Goal: Use online tool/utility: Utilize a website feature to perform a specific function

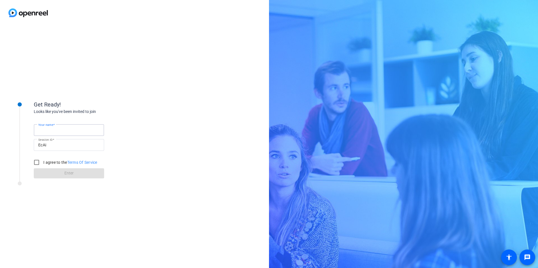
click at [73, 129] on input "Your name" at bounding box center [68, 130] width 61 height 7
type input "[PERSON_NAME]"
click at [49, 162] on label "I agree to the Terms Of Service" at bounding box center [69, 163] width 55 height 6
click at [42, 162] on input "I agree to the Terms Of Service" at bounding box center [36, 162] width 11 height 11
checkbox input "true"
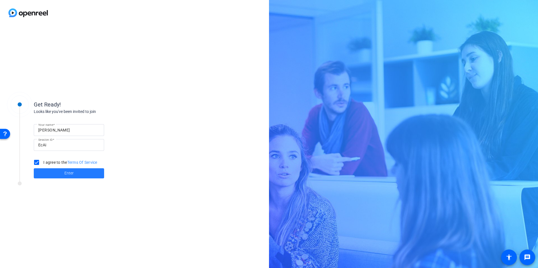
click at [58, 170] on span at bounding box center [69, 173] width 70 height 13
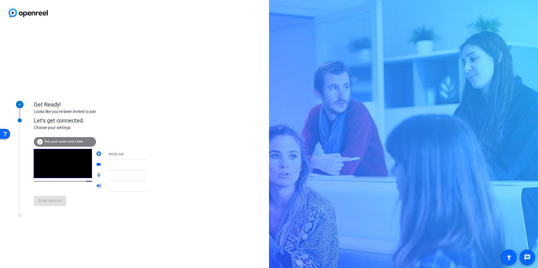
click at [126, 154] on div "WEBCAM" at bounding box center [130, 154] width 42 height 7
click at [123, 143] on div at bounding box center [269, 134] width 538 height 268
click at [121, 162] on div "Integrated Webcam (0c45:6d50)" at bounding box center [130, 164] width 42 height 7
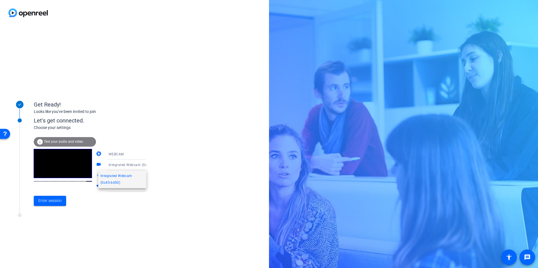
click at [123, 154] on div at bounding box center [269, 134] width 538 height 268
click at [136, 153] on div "WEBCAM" at bounding box center [130, 154] width 42 height 7
click at [114, 173] on span "DESKTOP" at bounding box center [108, 176] width 16 height 7
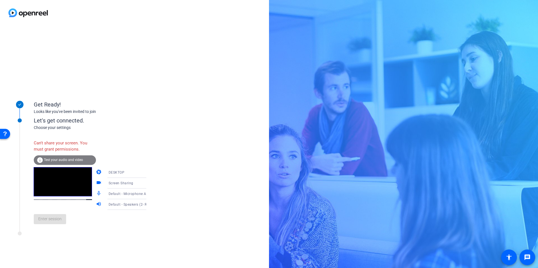
click at [137, 164] on div "Can't share your screen. You must grant permissions. info Test your audio and v…" at bounding box center [96, 182] width 124 height 91
click at [136, 172] on div "DESKTOP" at bounding box center [130, 172] width 42 height 7
click at [122, 180] on mat-option "WEBCAM" at bounding box center [122, 183] width 48 height 11
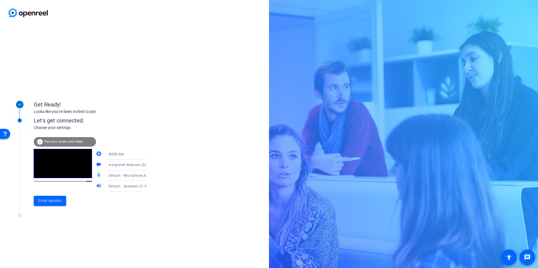
click at [136, 163] on span "Integrated Webcam (0c45:6d50)" at bounding box center [135, 164] width 53 height 4
click at [138, 164] on div at bounding box center [269, 134] width 538 height 268
click at [148, 175] on icon at bounding box center [151, 175] width 7 height 7
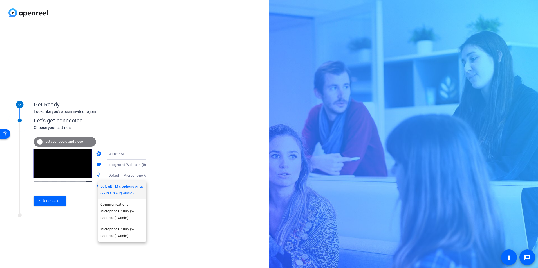
click at [162, 167] on div at bounding box center [269, 134] width 538 height 268
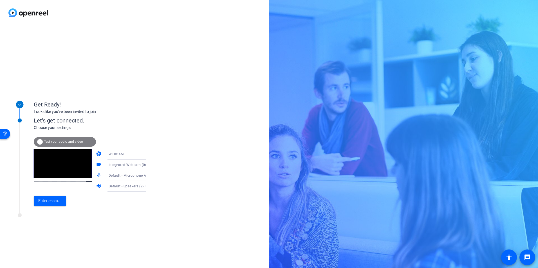
click at [148, 189] on icon at bounding box center [151, 186] width 7 height 7
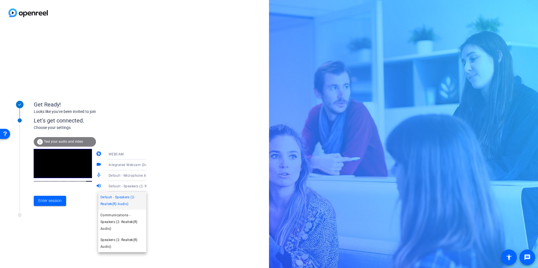
click at [153, 149] on div at bounding box center [269, 134] width 538 height 268
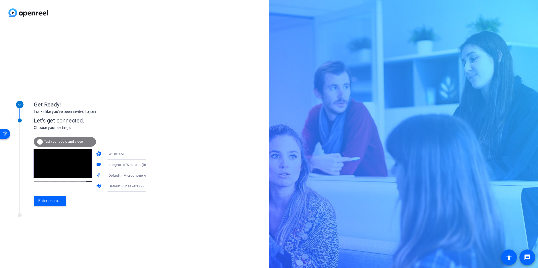
click at [132, 156] on div "WEBCAM" at bounding box center [130, 154] width 42 height 7
click at [139, 115] on div at bounding box center [269, 134] width 538 height 268
click at [130, 150] on div "WEBCAM" at bounding box center [131, 154] width 45 height 11
click at [133, 128] on div at bounding box center [269, 134] width 538 height 268
click at [54, 200] on span "Enter session" at bounding box center [49, 201] width 23 height 6
